Goal: Share content

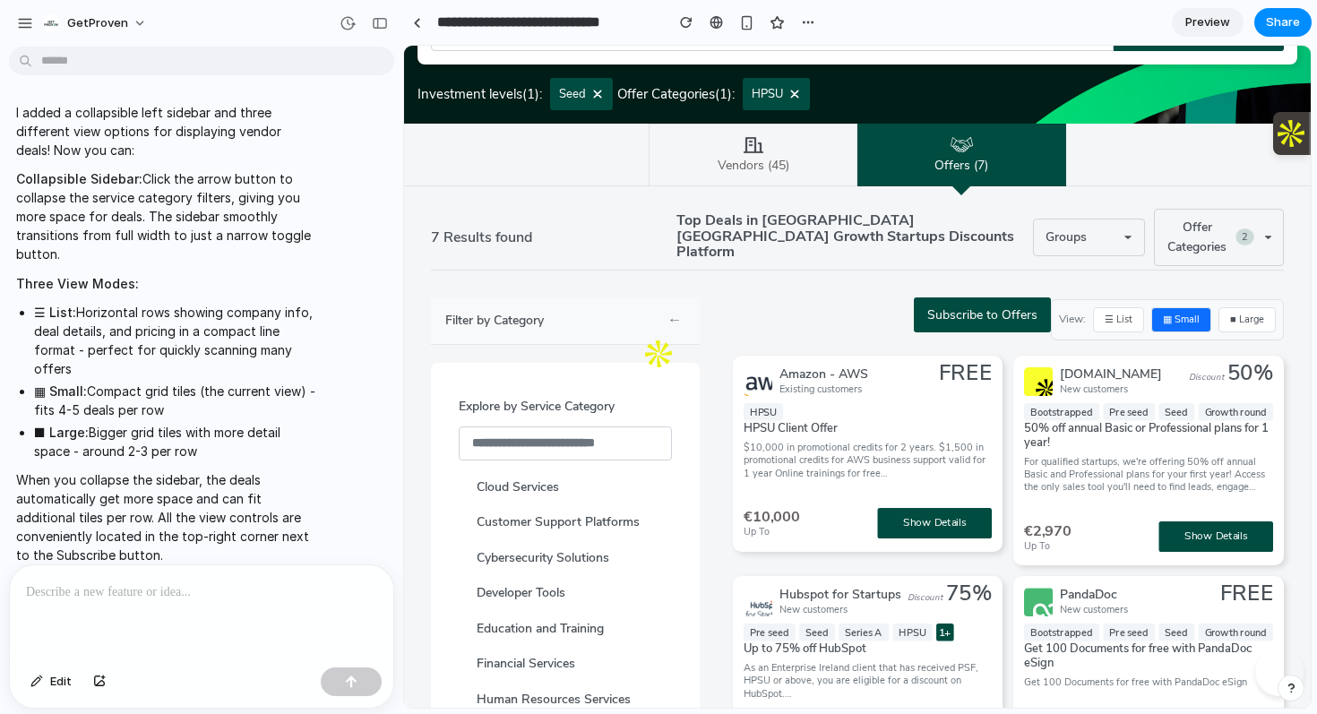
scroll to position [327, 0]
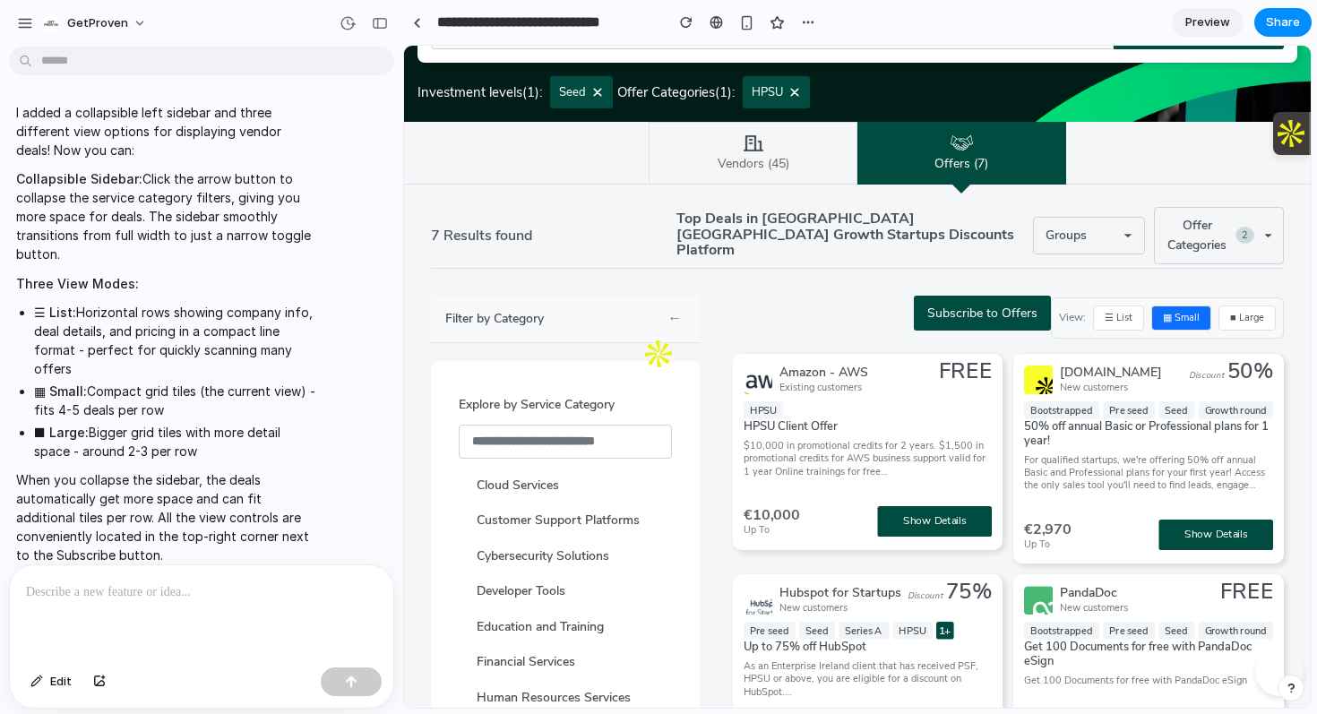
click at [671, 307] on button "←" at bounding box center [675, 319] width 22 height 25
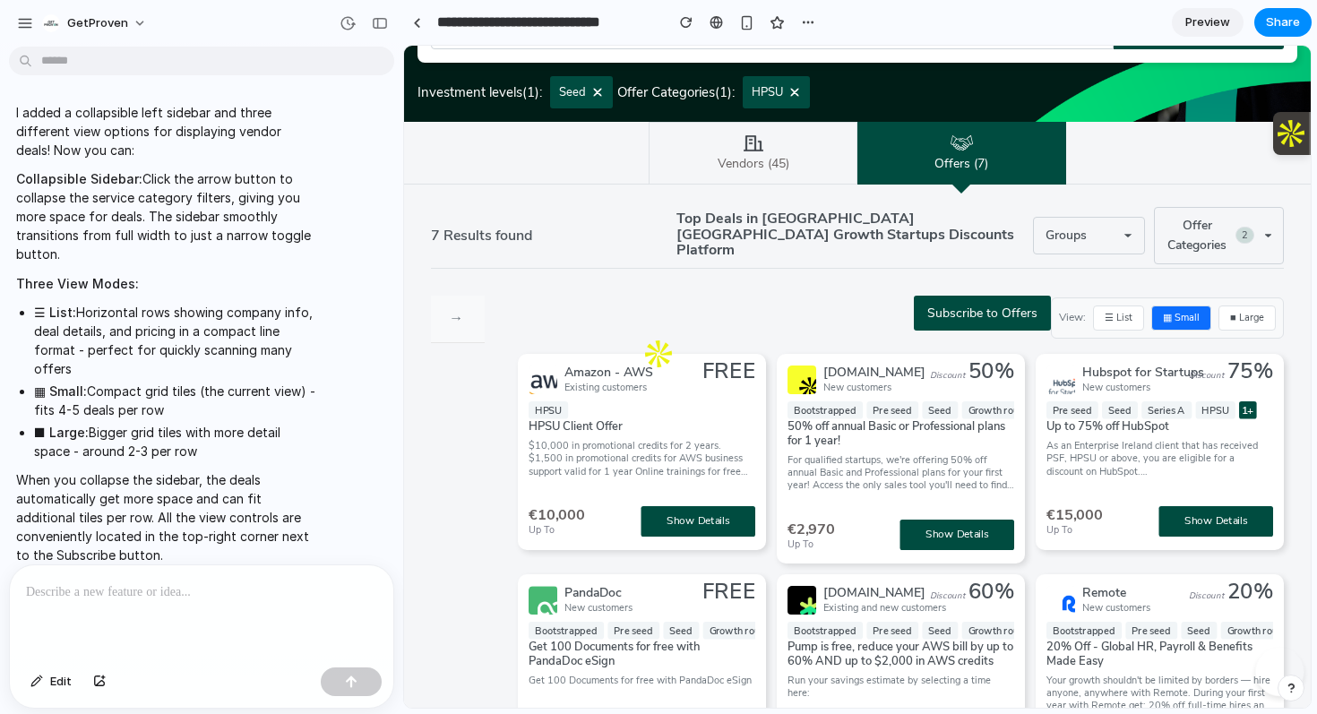
click at [457, 311] on button "→" at bounding box center [456, 319] width 22 height 25
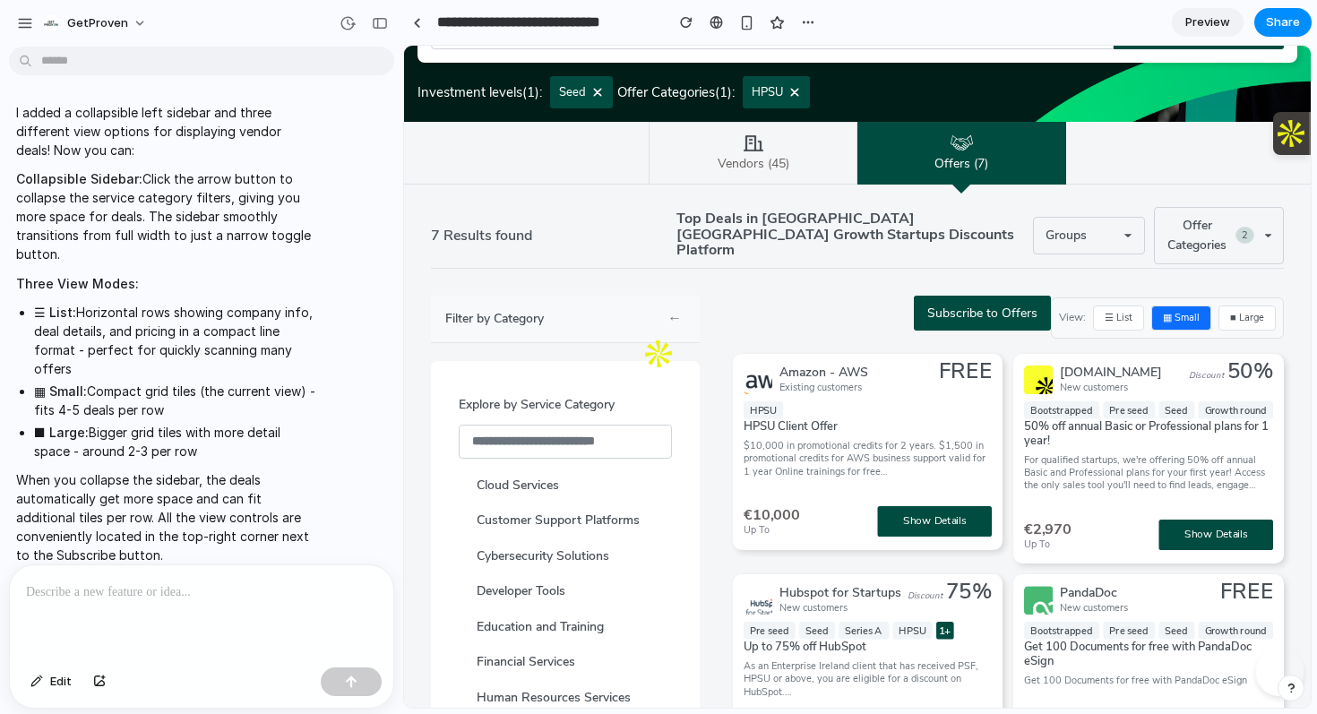
click at [676, 310] on button "←" at bounding box center [675, 319] width 22 height 25
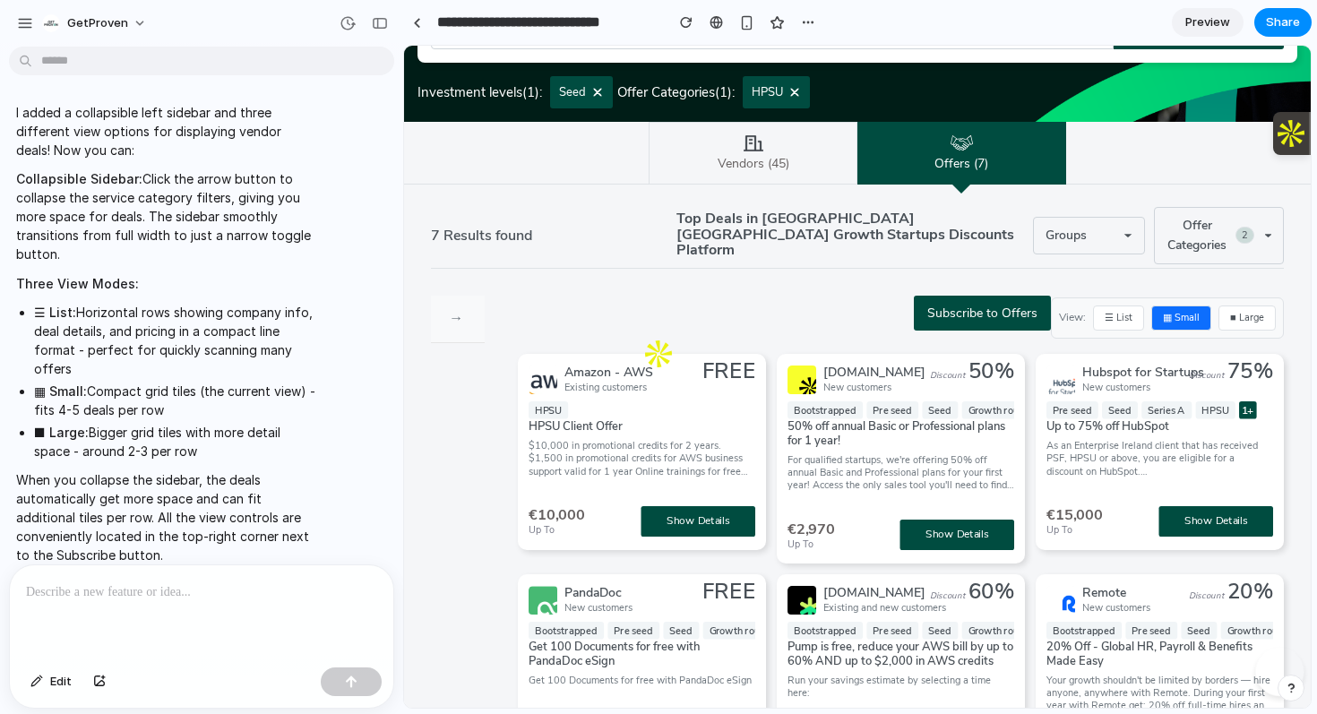
click at [1118, 309] on button "☰ List" at bounding box center [1118, 318] width 51 height 25
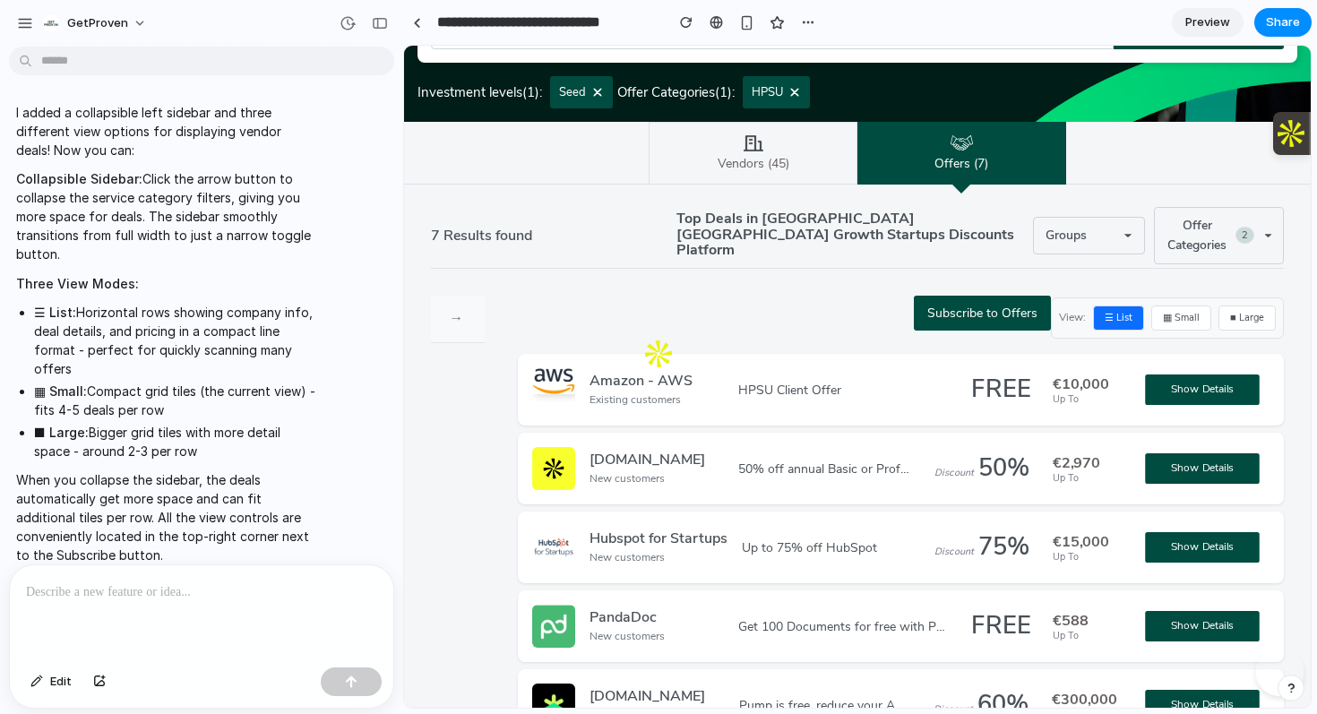
click at [1248, 312] on button "■ Large" at bounding box center [1247, 318] width 57 height 25
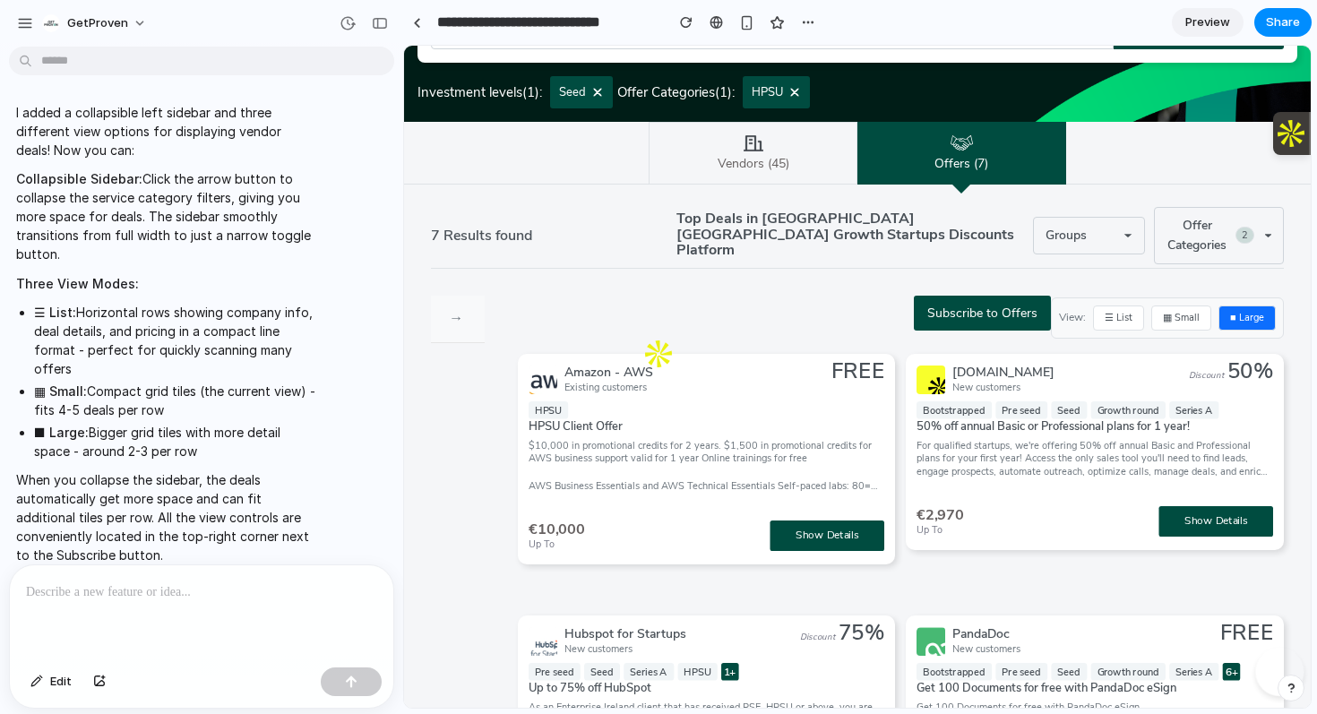
click at [1197, 306] on button "▦ Small" at bounding box center [1182, 318] width 60 height 25
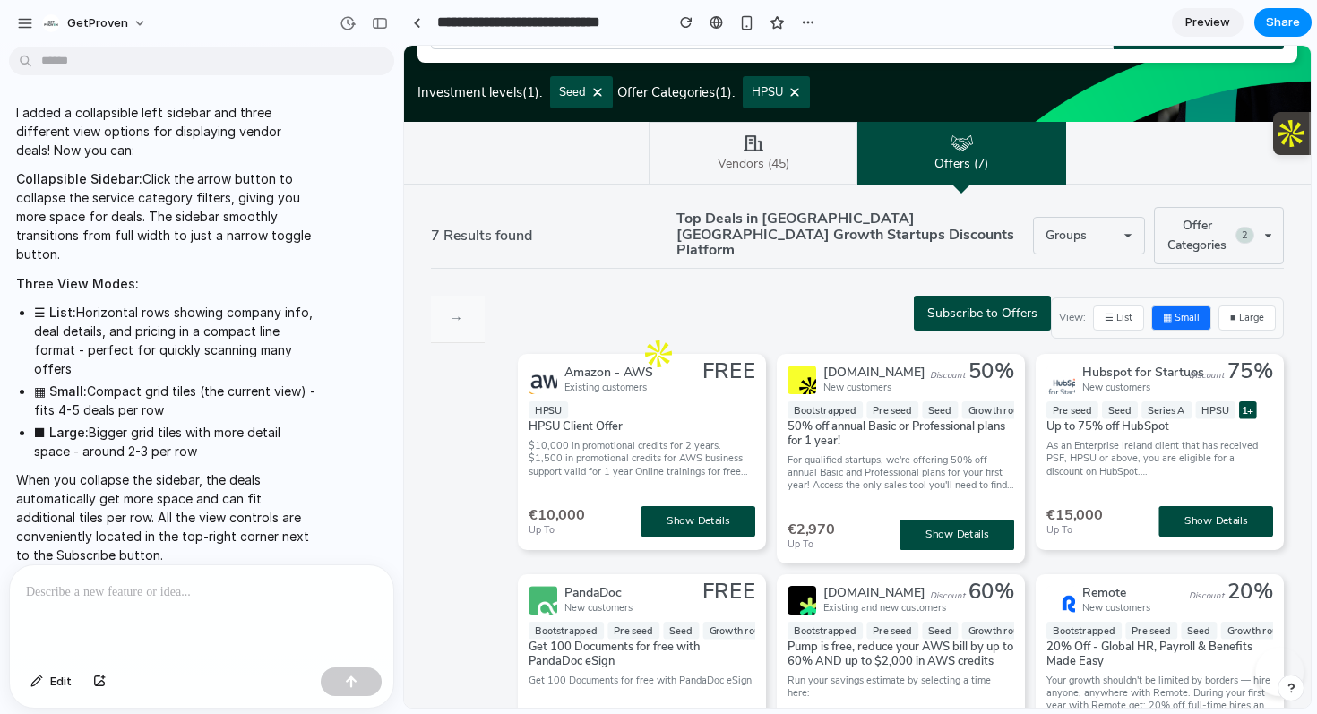
click at [1129, 306] on button "☰ List" at bounding box center [1118, 318] width 51 height 25
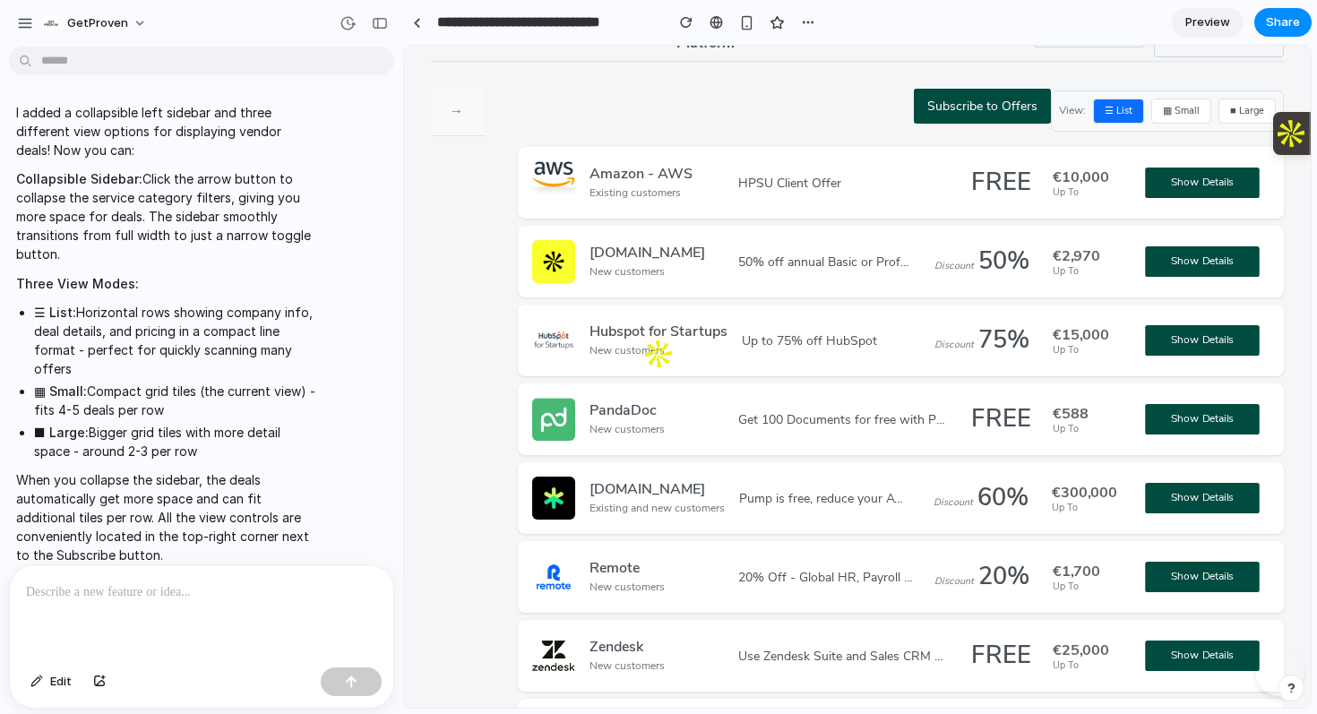
scroll to position [517, 0]
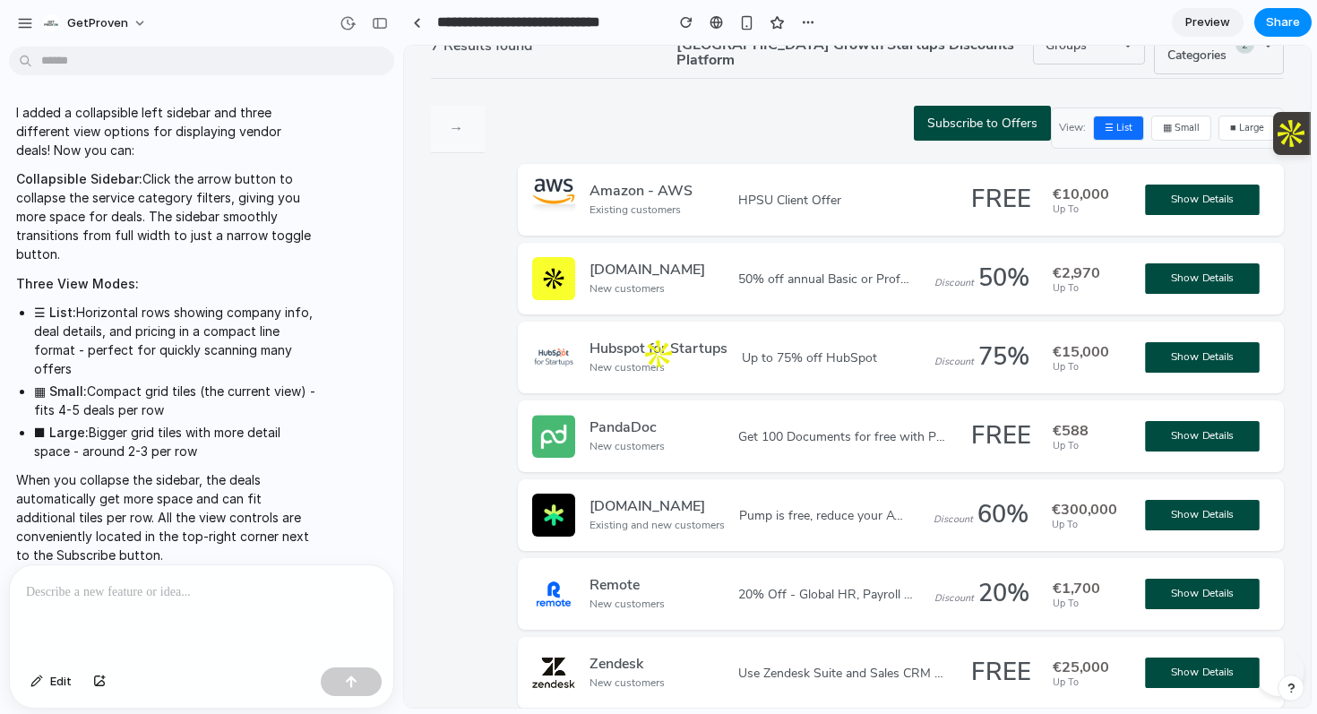
click at [460, 124] on button "→" at bounding box center [456, 129] width 22 height 25
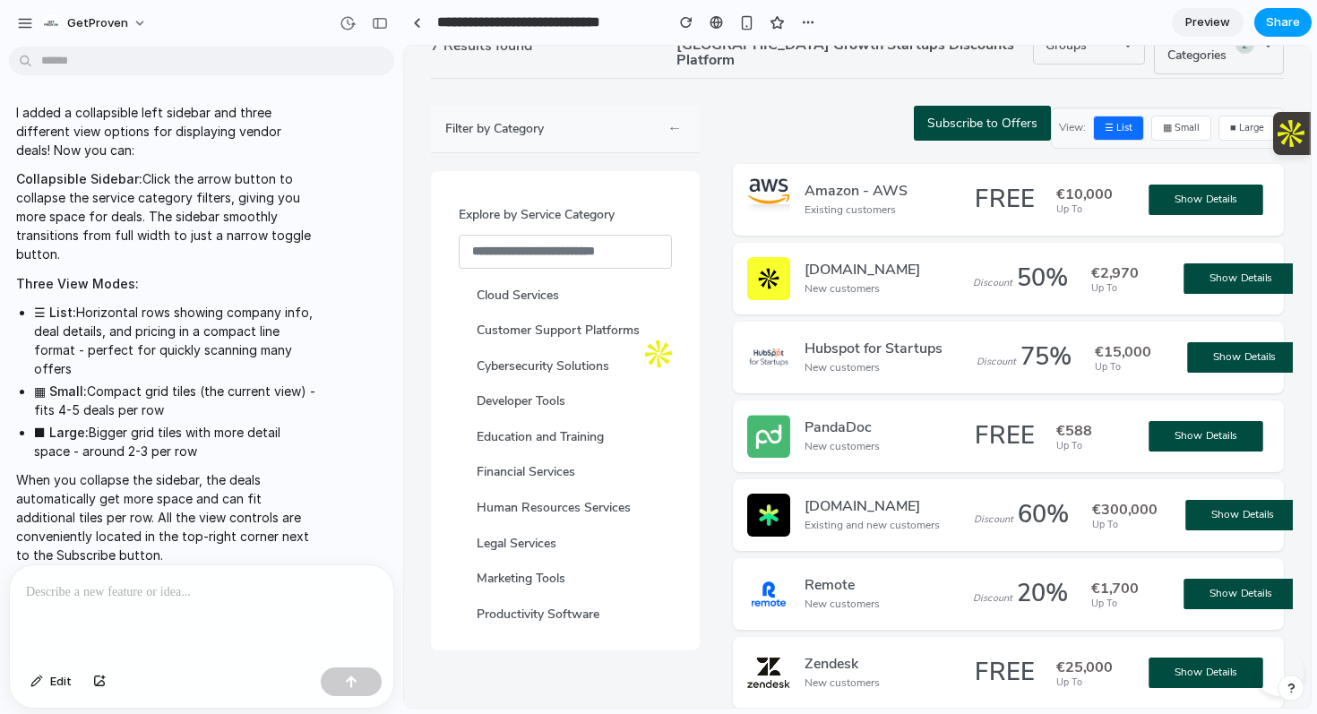
click at [1280, 21] on span "Share" at bounding box center [1283, 22] width 34 height 18
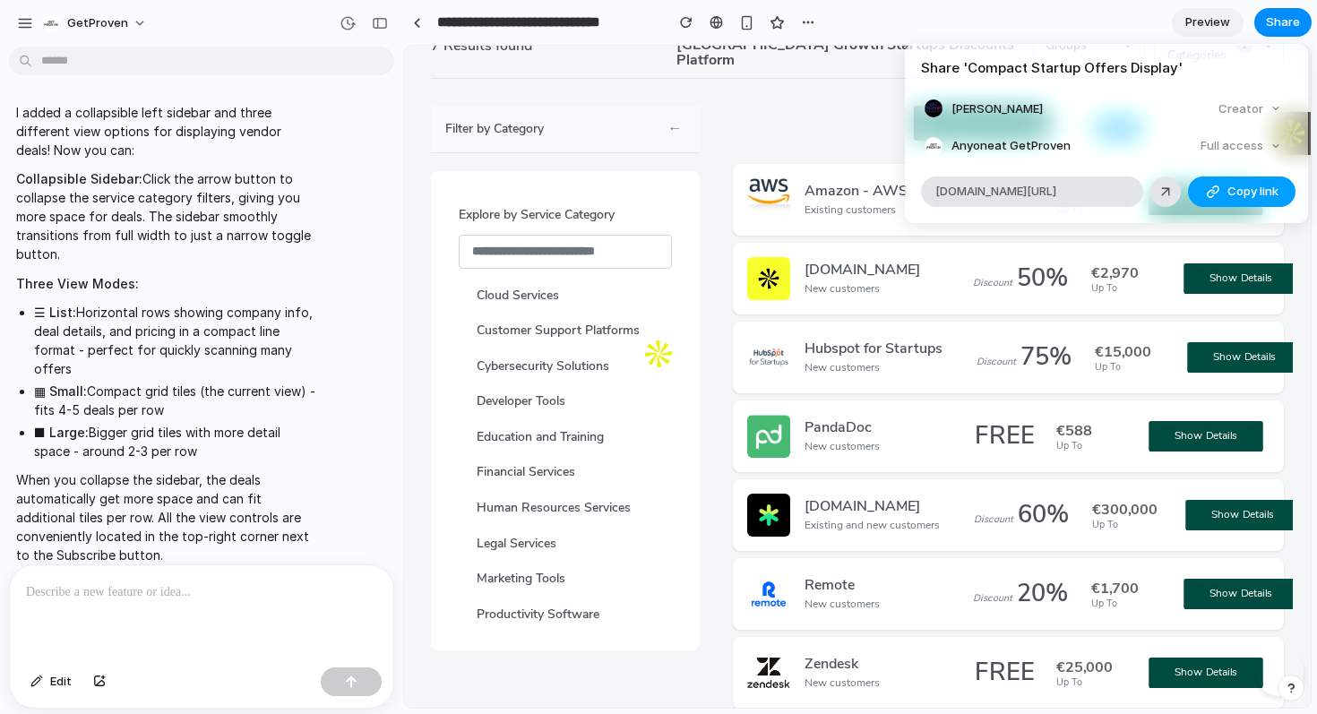
click at [1233, 194] on span "Copy link" at bounding box center [1253, 192] width 51 height 18
